Goal: Transaction & Acquisition: Obtain resource

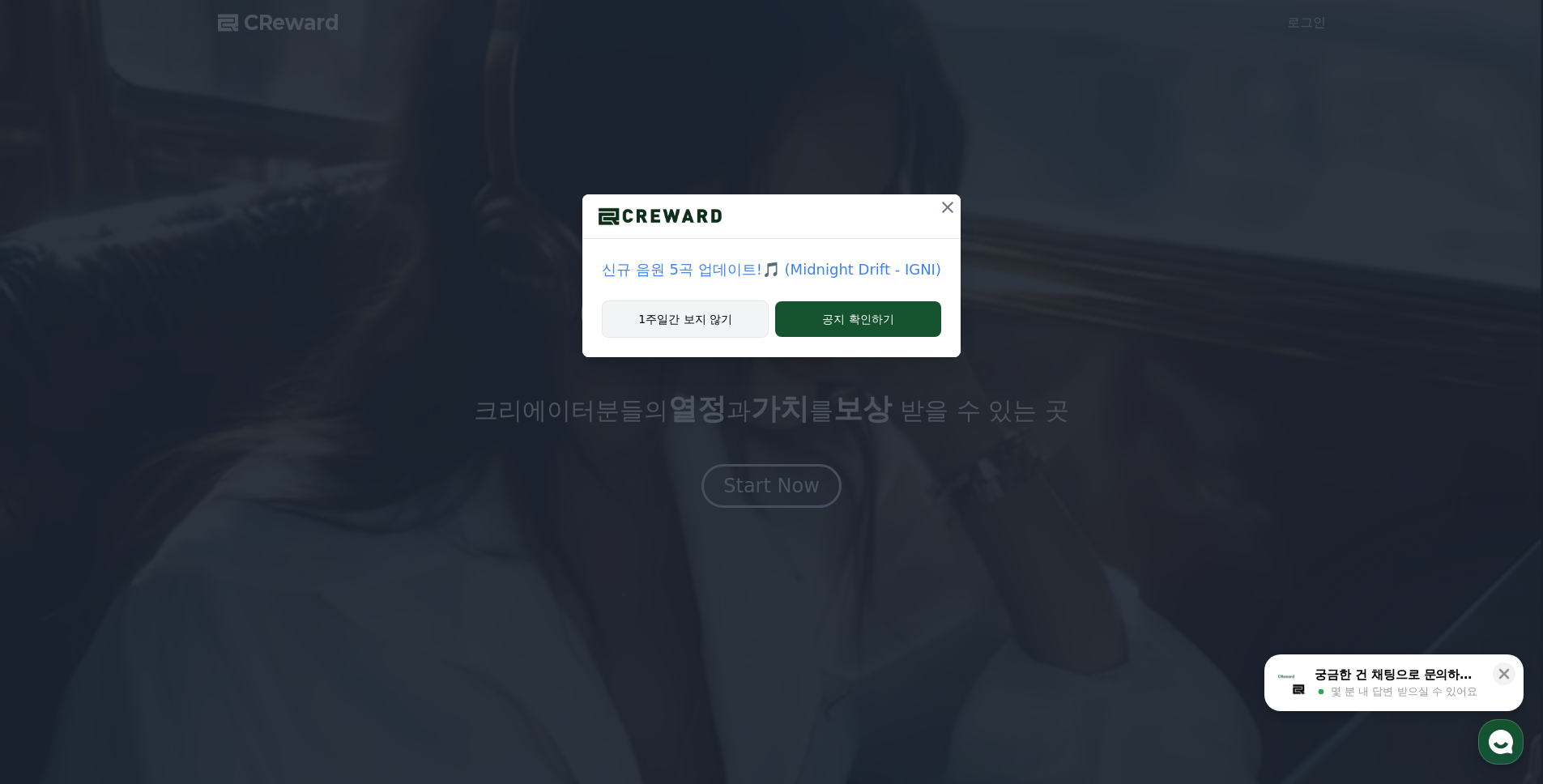
click at [710, 320] on button "1주일간 보지 않기" at bounding box center [685, 318] width 167 height 37
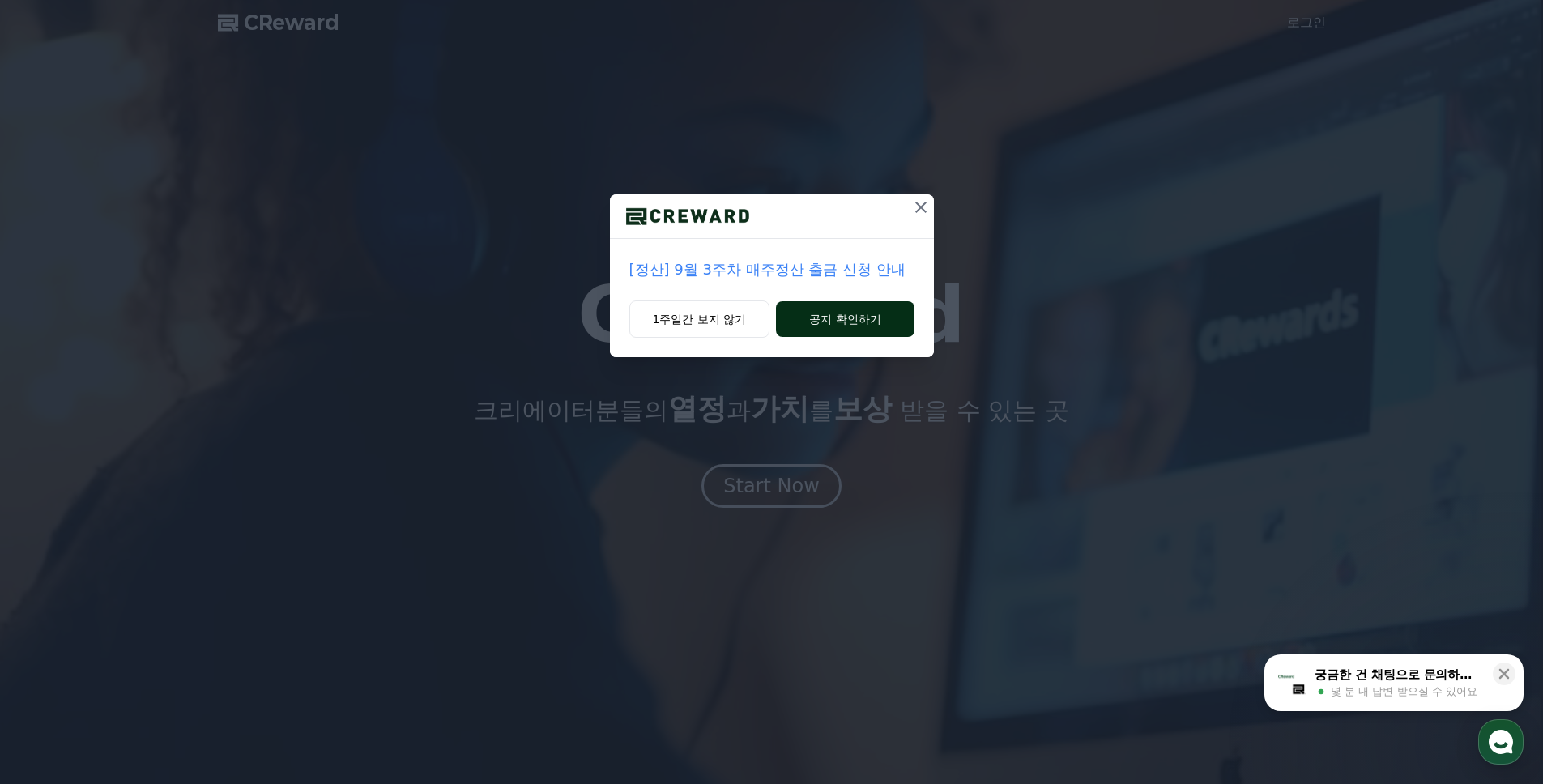
click at [852, 321] on button "공지 확인하기" at bounding box center [844, 318] width 137 height 36
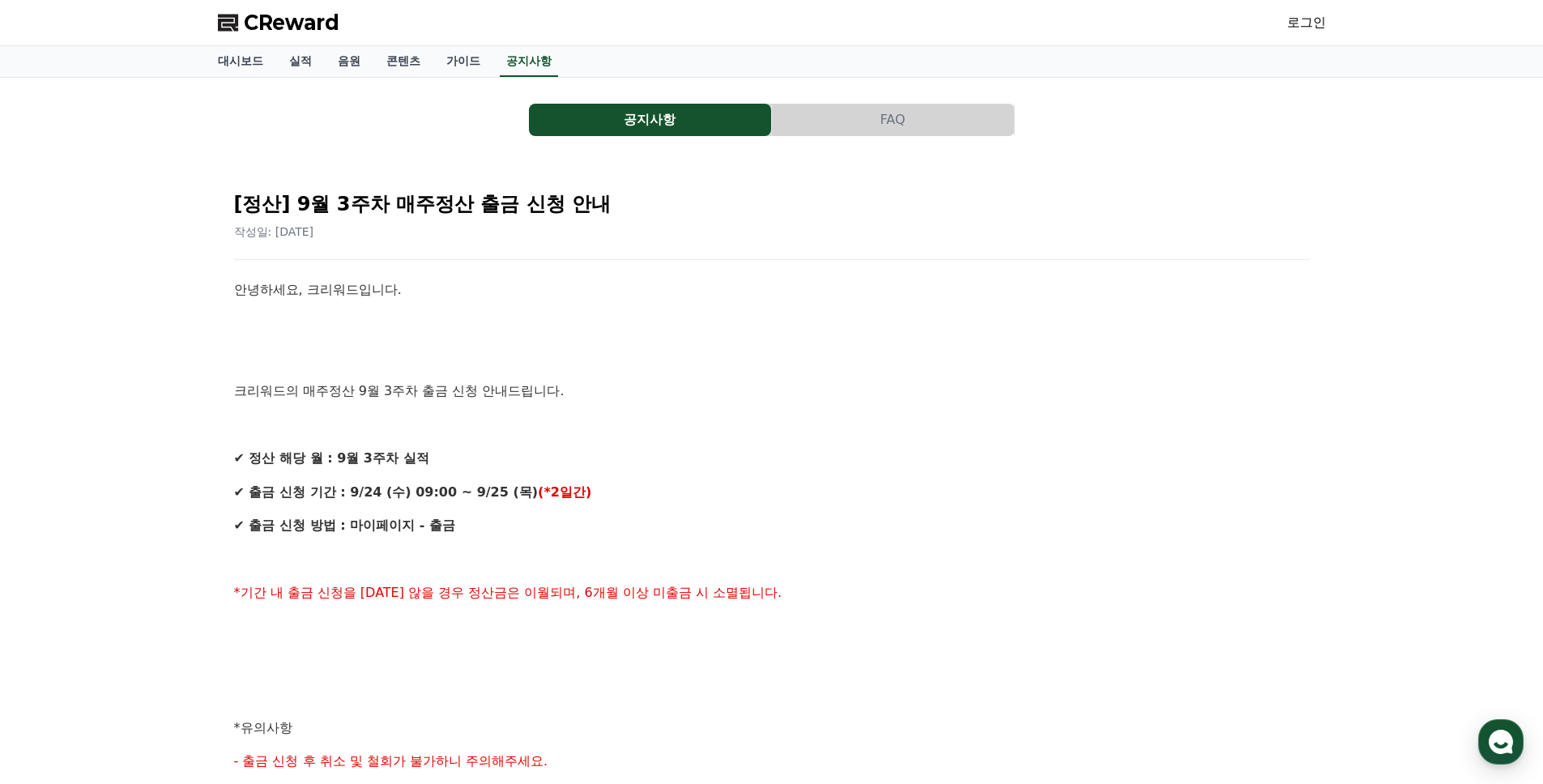
click at [523, 534] on p "✔ 출금 신청 방법 : 마이페이지 - 출금" at bounding box center [772, 526] width 1075 height 21
click at [342, 65] on link "음원" at bounding box center [349, 61] width 49 height 31
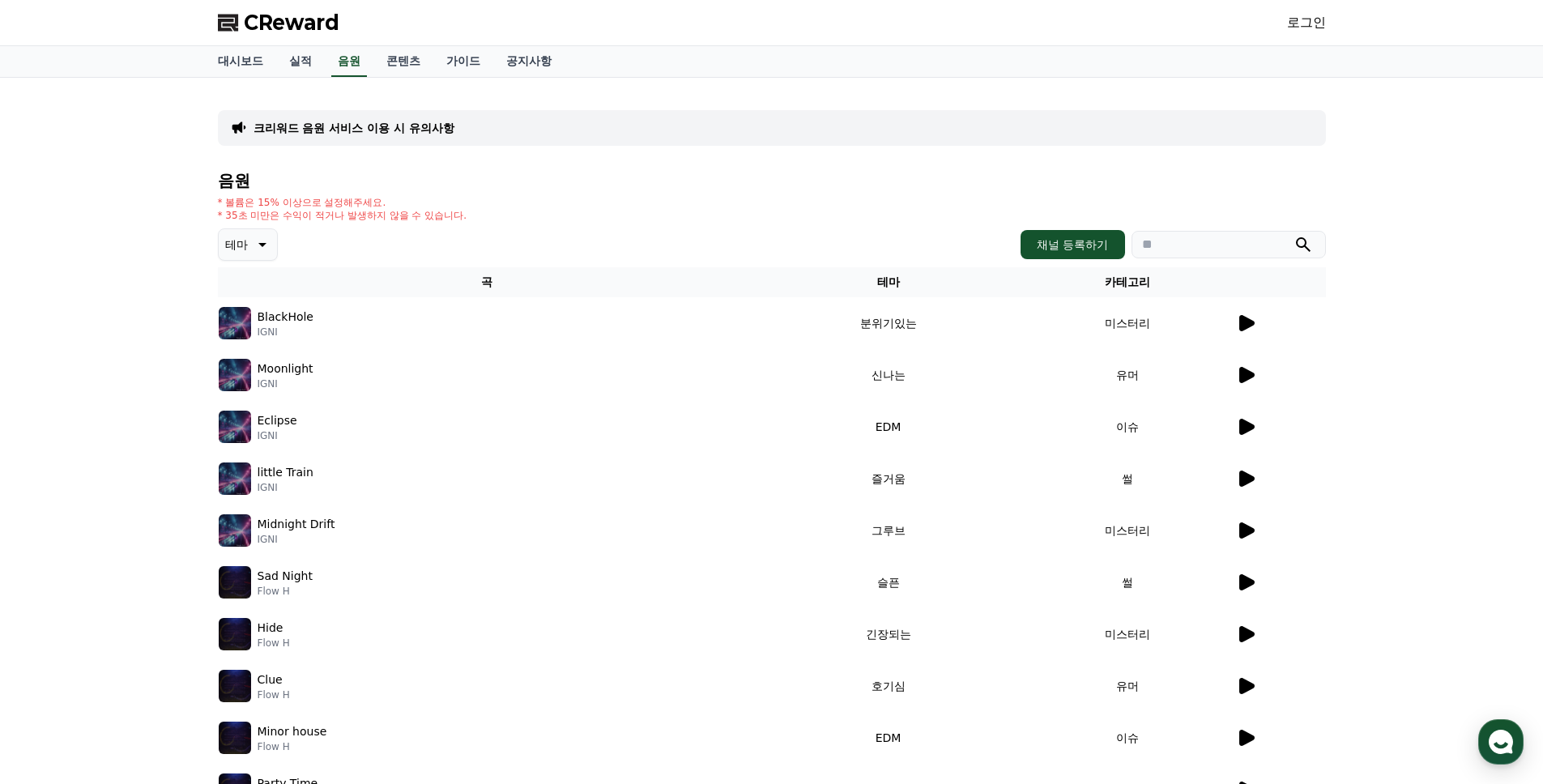
click at [1248, 319] on icon at bounding box center [1247, 322] width 16 height 17
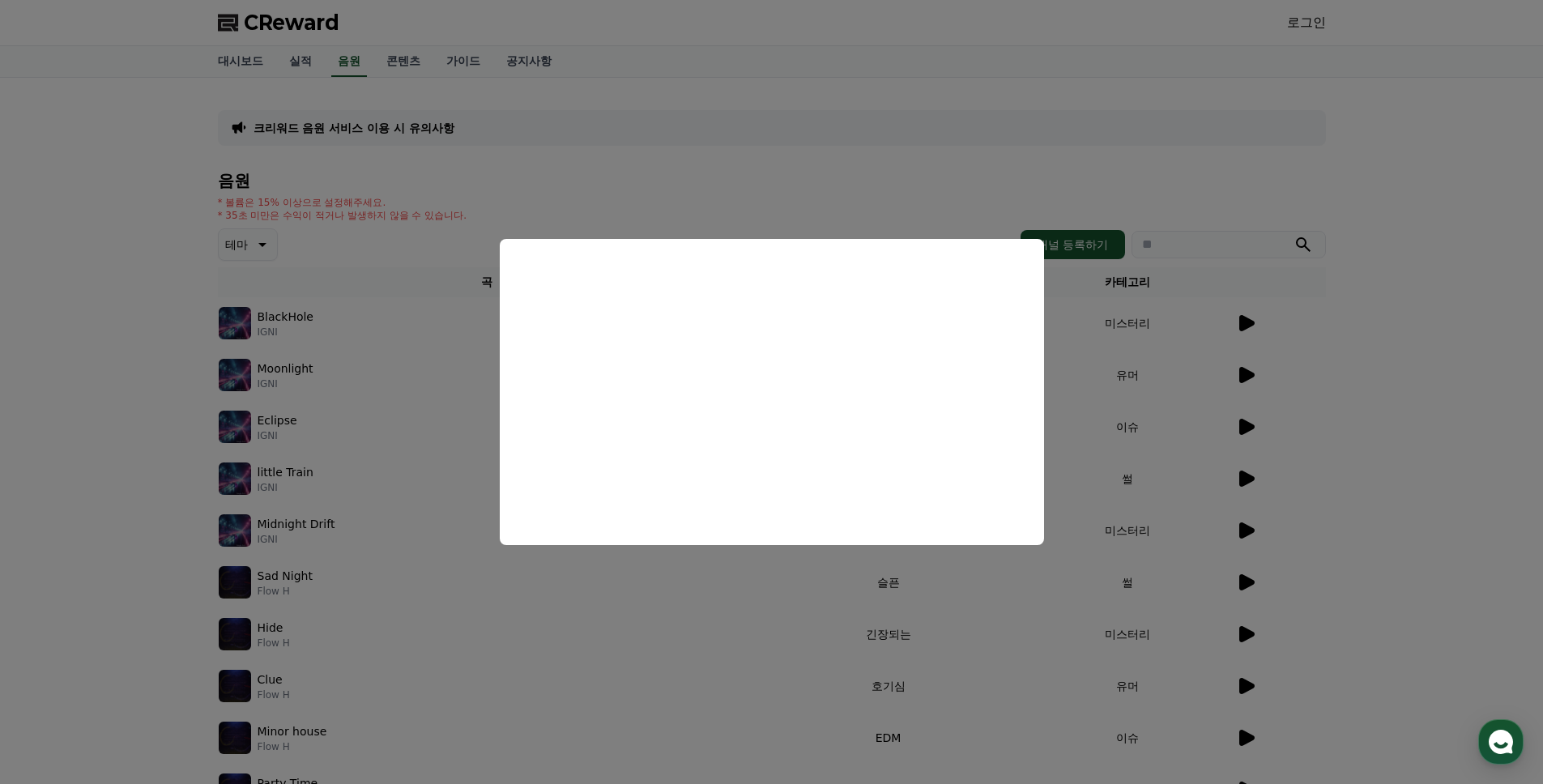
click at [951, 189] on button "close modal" at bounding box center [772, 392] width 1543 height 784
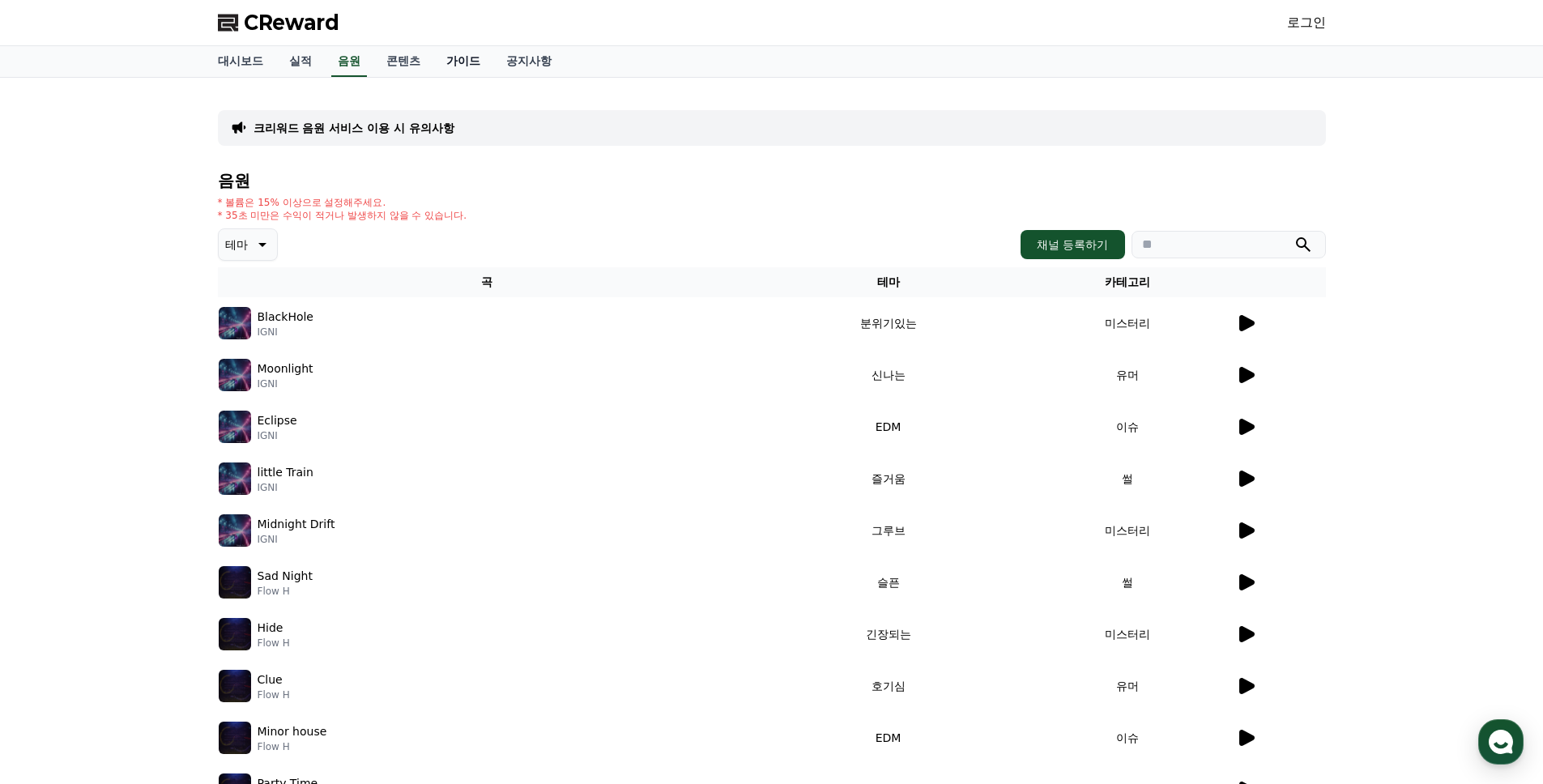
click at [453, 63] on link "가이드" at bounding box center [464, 61] width 60 height 31
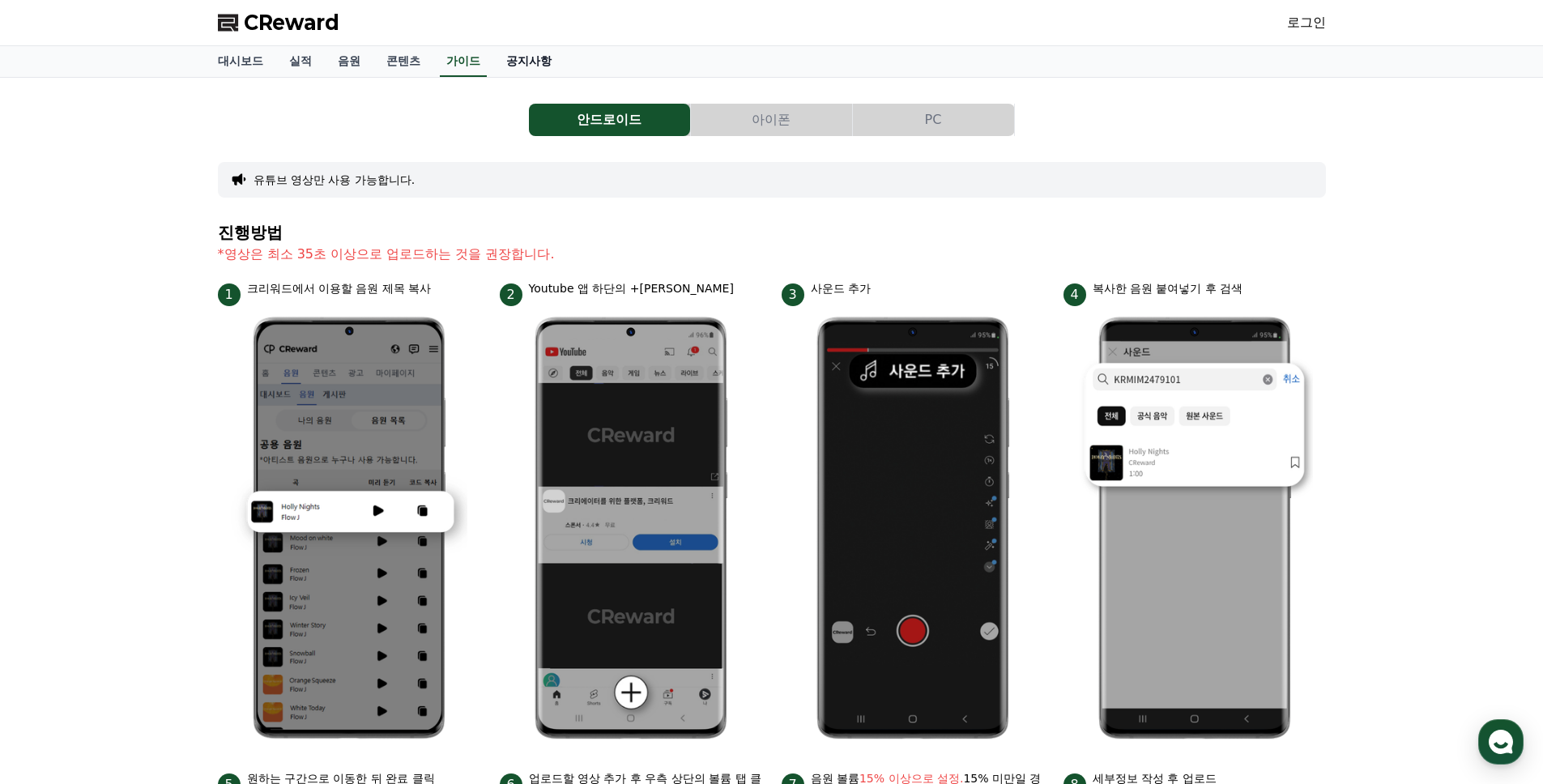
click at [527, 58] on link "공지사항" at bounding box center [528, 61] width 71 height 31
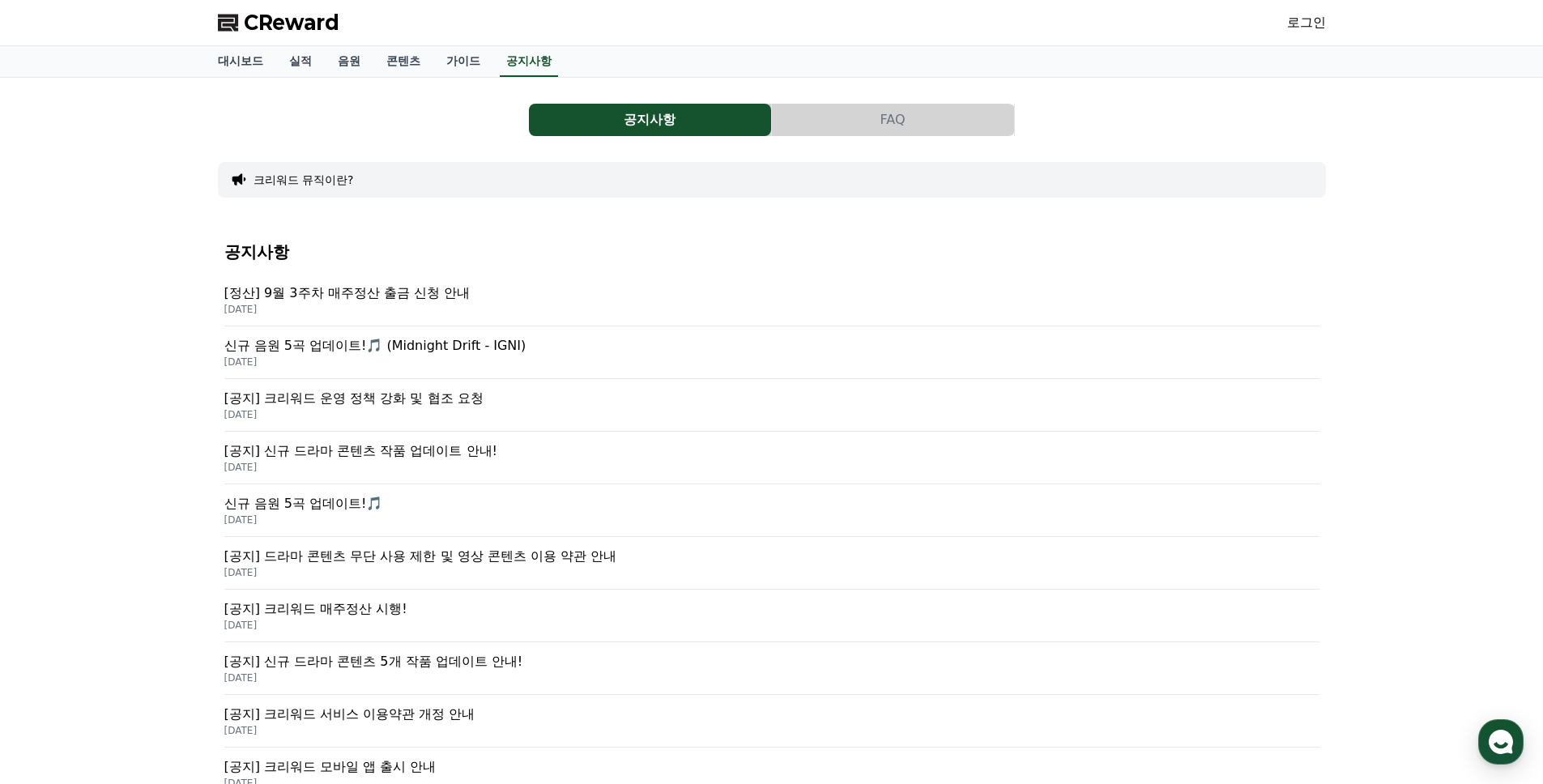
click at [400, 400] on p "[공지] 크리워드 운영 정책 강화 및 협조 요청" at bounding box center [772, 398] width 1095 height 19
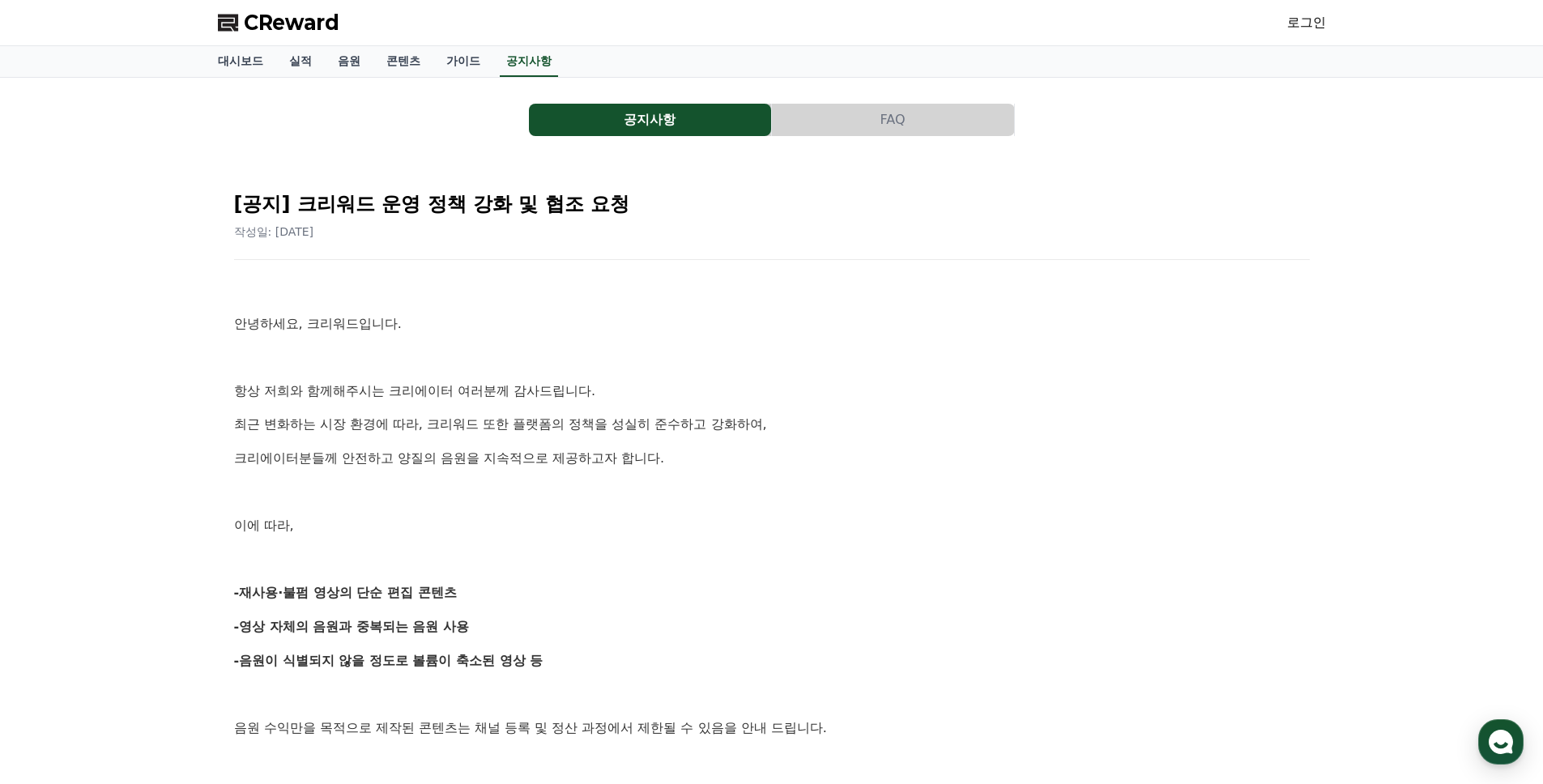
click at [561, 497] on p at bounding box center [772, 493] width 1075 height 21
click at [241, 56] on link "대시보드" at bounding box center [240, 61] width 71 height 31
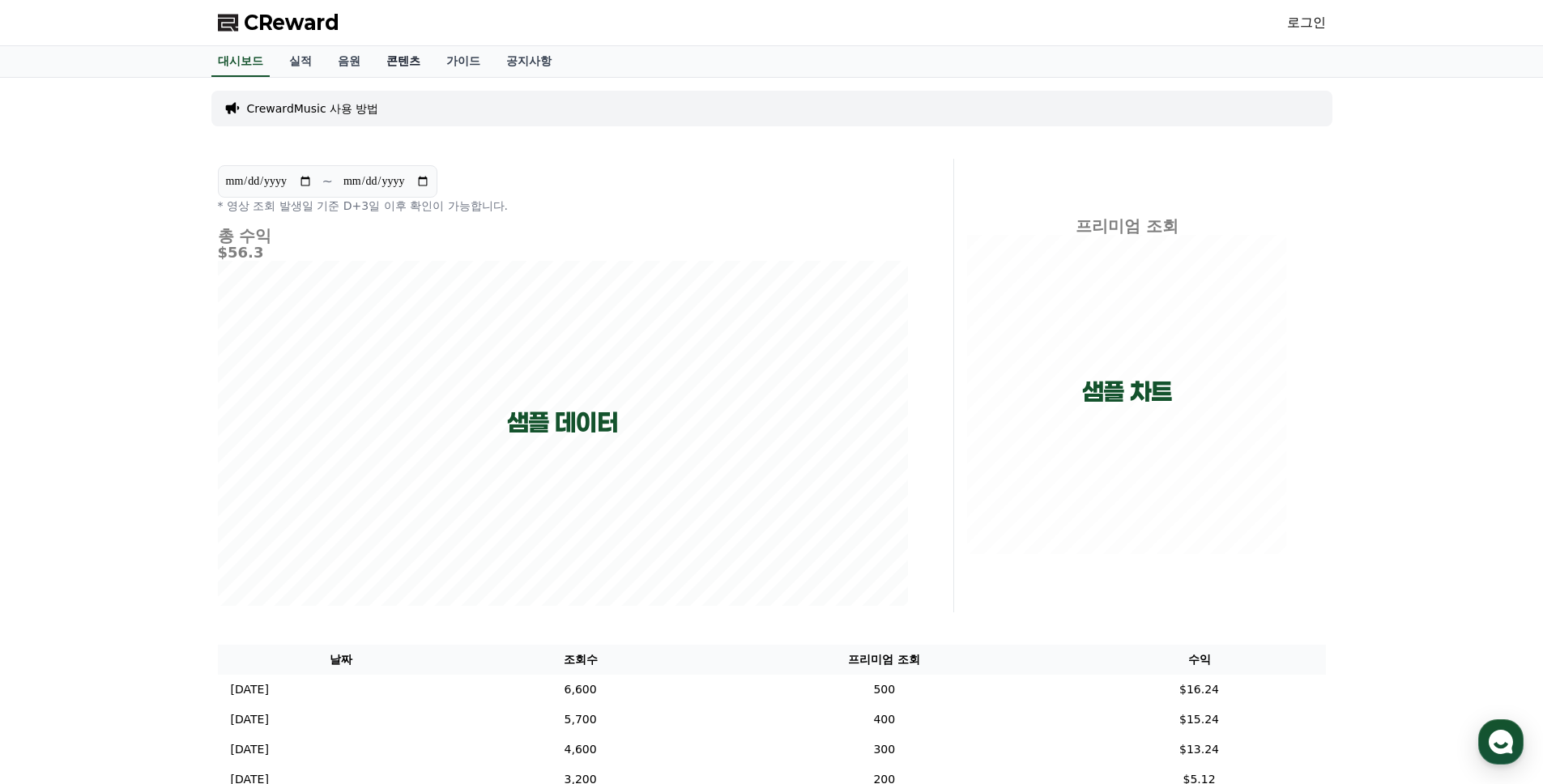
click at [406, 65] on link "콘텐츠" at bounding box center [403, 61] width 60 height 31
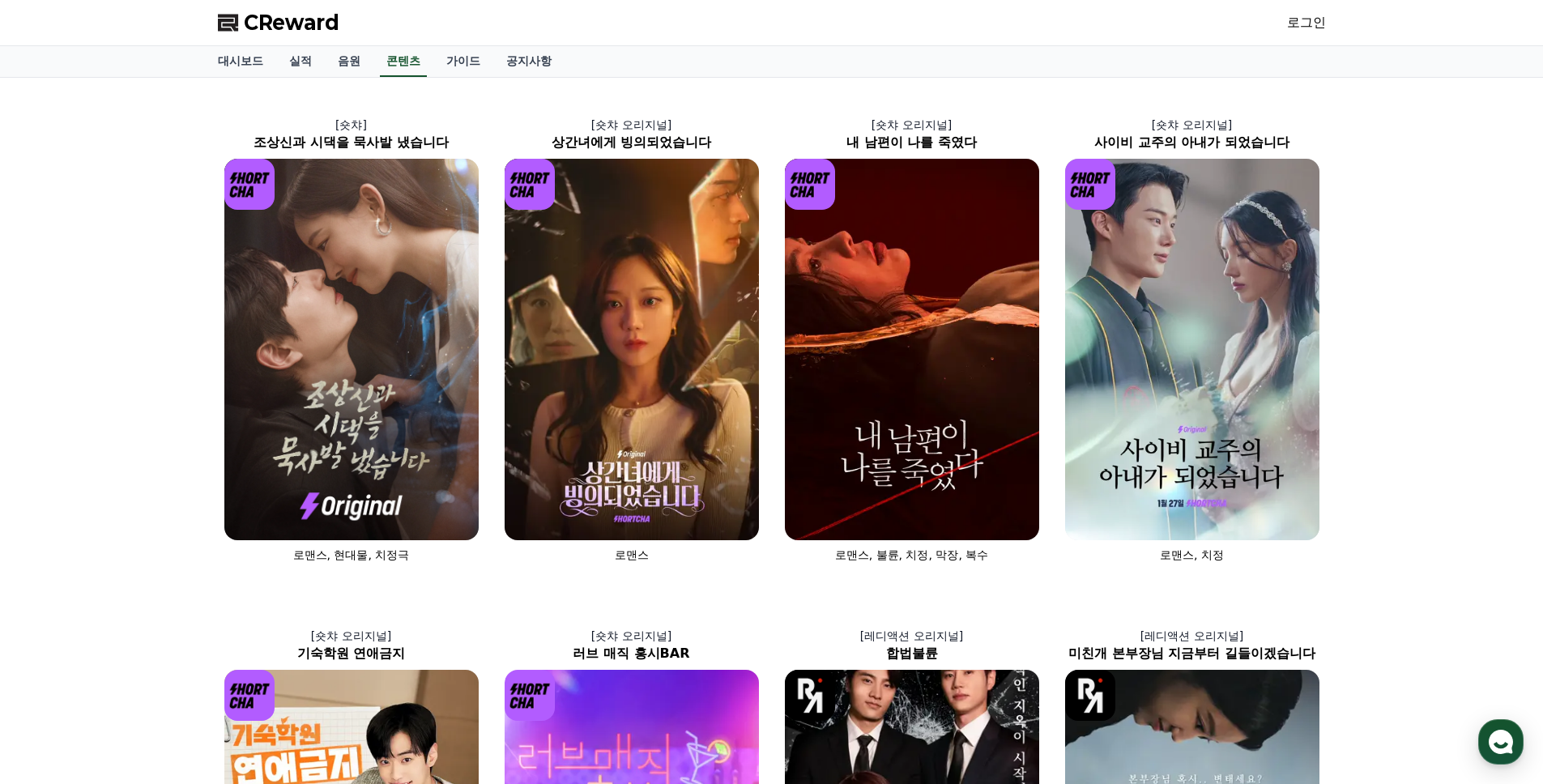
click at [362, 302] on img at bounding box center [351, 350] width 254 height 382
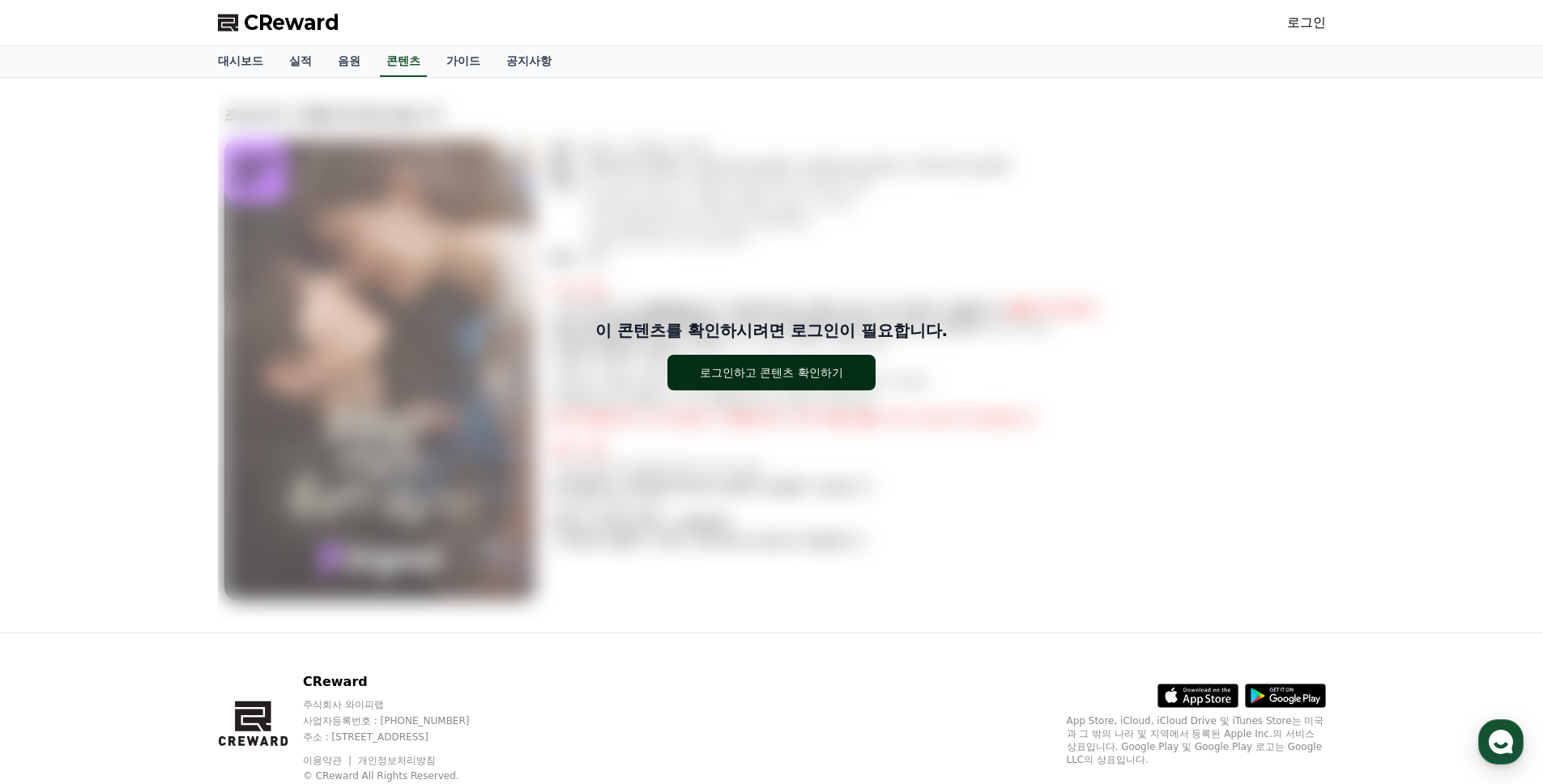
click at [803, 376] on div "로그인하고 콘텐츠 확인하기" at bounding box center [771, 372] width 143 height 17
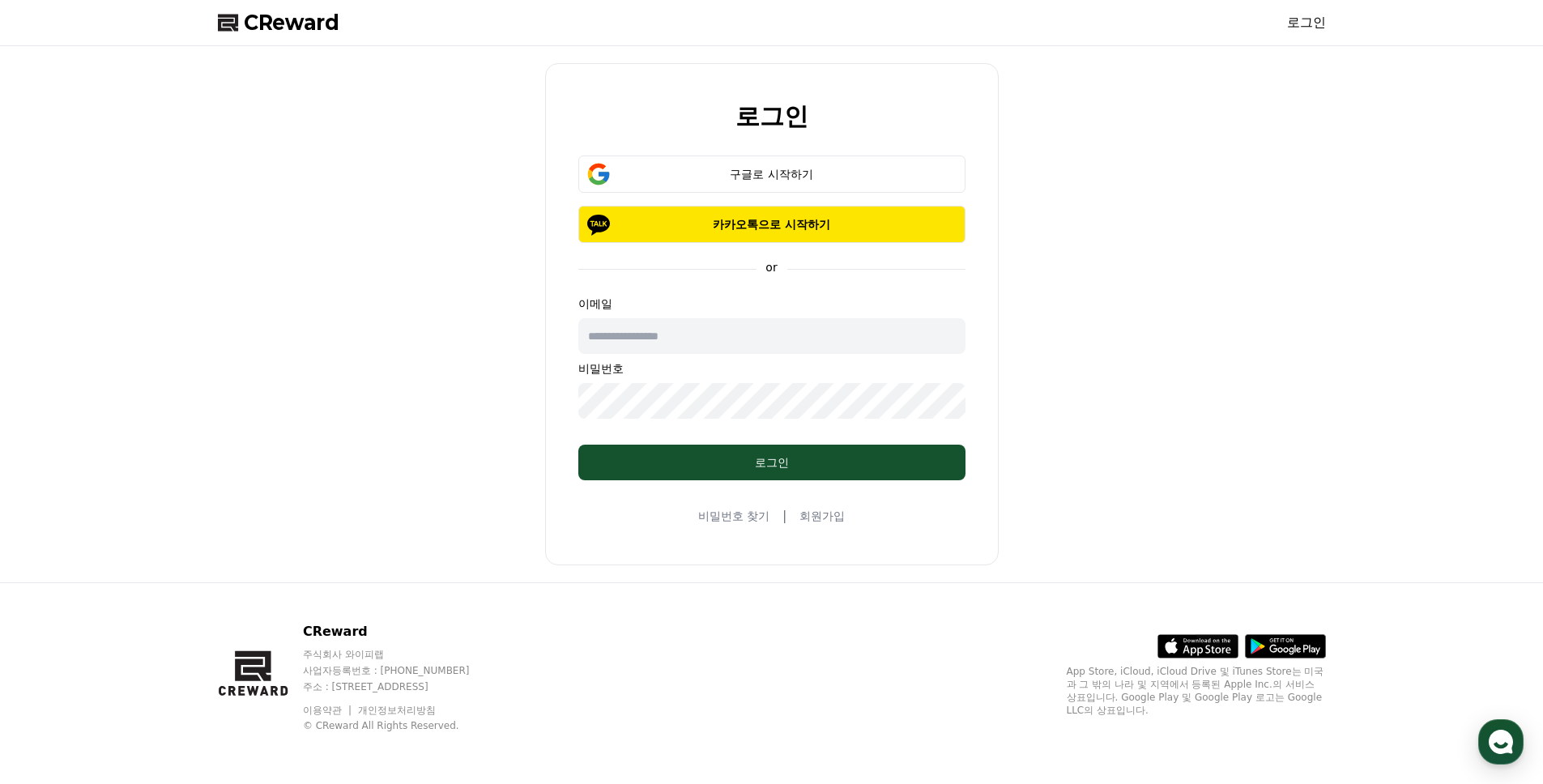
click at [746, 334] on input "text" at bounding box center [772, 336] width 387 height 36
type input "**********"
